Goal: Check status

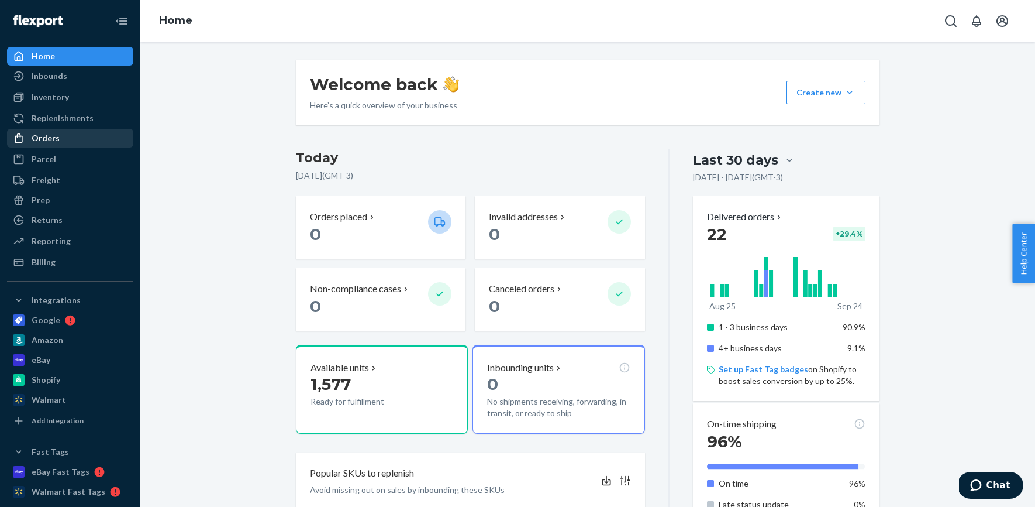
click at [58, 140] on div "Orders" at bounding box center [70, 138] width 124 height 16
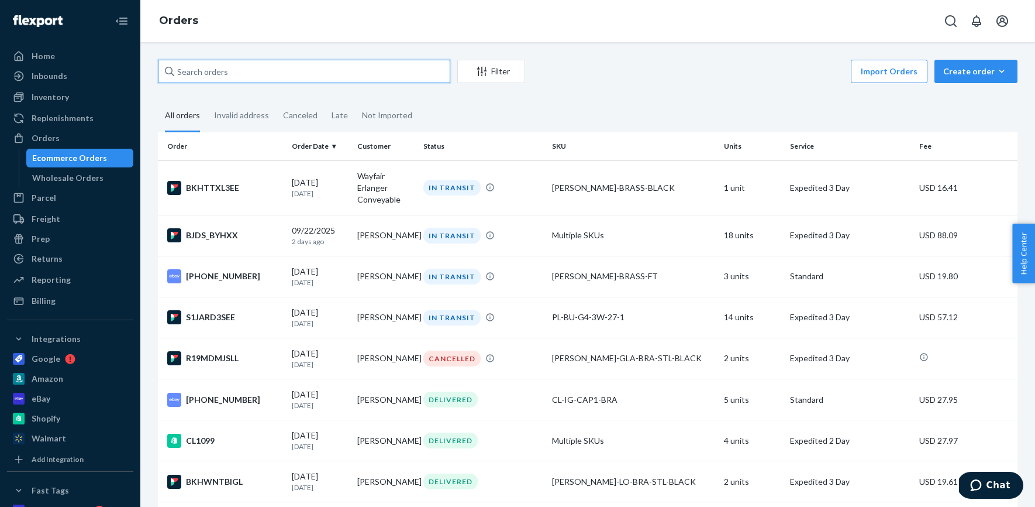
click at [255, 80] on input "text" at bounding box center [304, 71] width 292 height 23
paste input "[PERSON_NAME]"
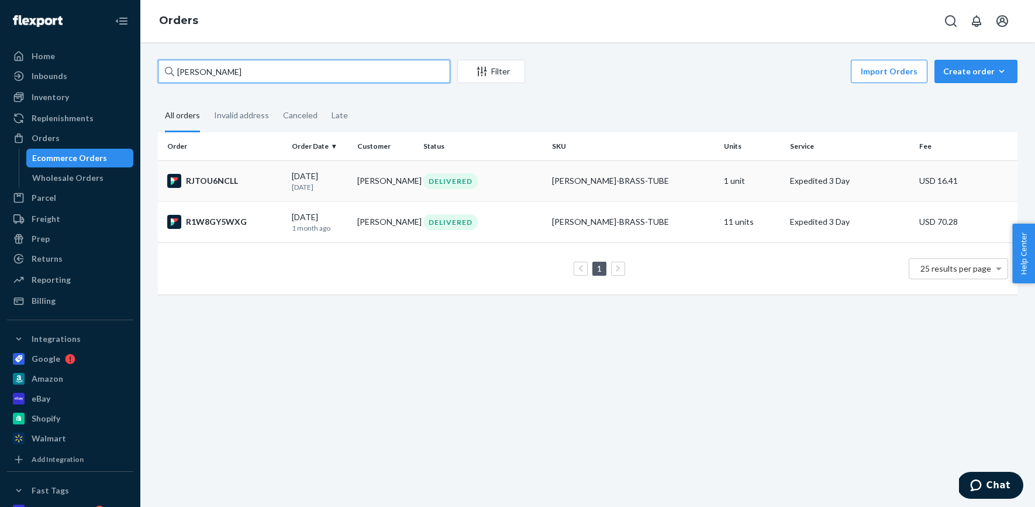
type input "[PERSON_NAME]"
click at [529, 183] on div "DELIVERED" at bounding box center [483, 181] width 125 height 16
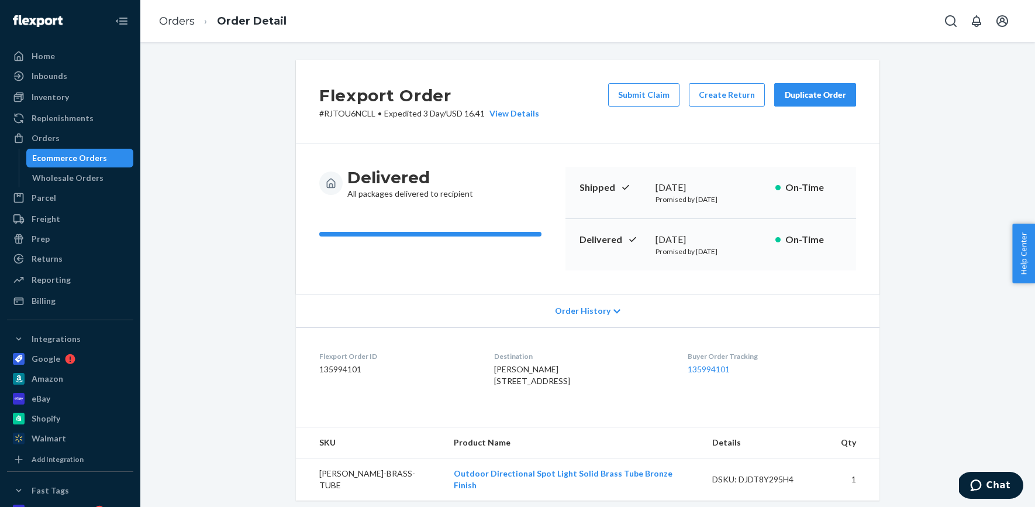
scroll to position [228, 0]
